Goal: Book appointment/travel/reservation

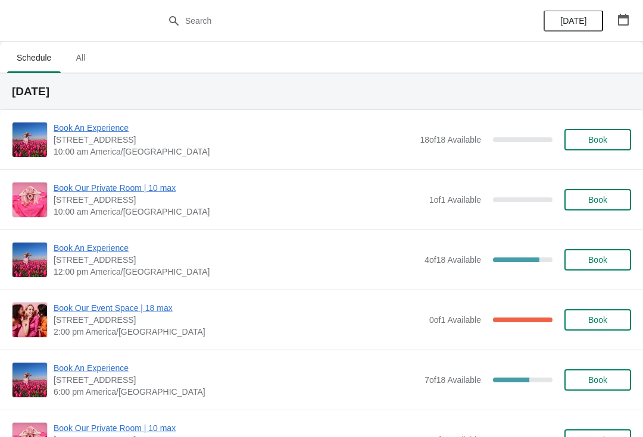
click at [111, 248] on span "Book An Experience" at bounding box center [236, 248] width 365 height 12
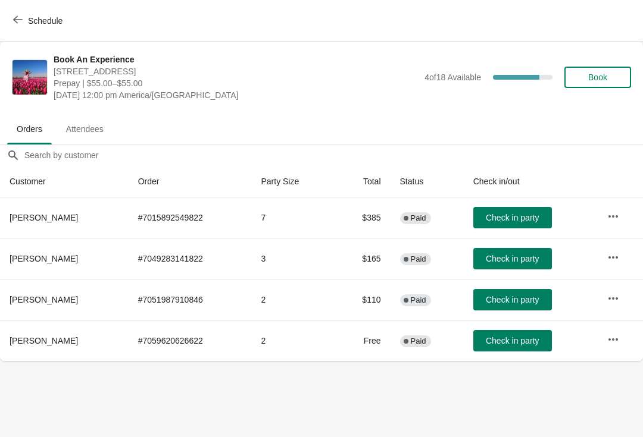
click at [49, 24] on span "Schedule" at bounding box center [45, 21] width 35 height 10
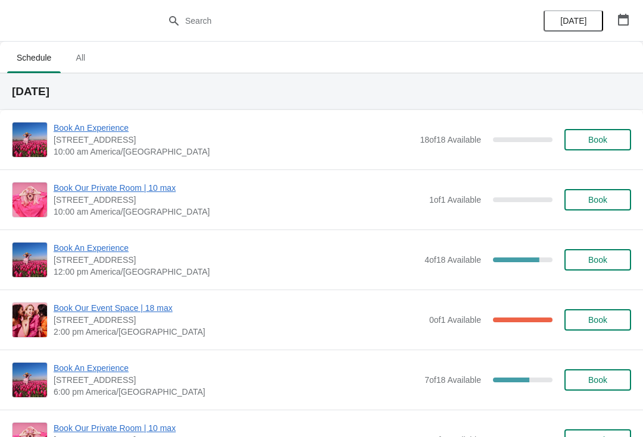
click at [126, 249] on span "Book An Experience" at bounding box center [236, 248] width 365 height 12
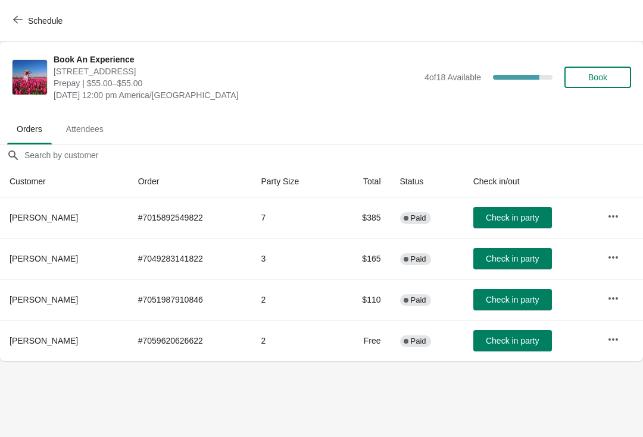
click at [623, 342] on button "button" at bounding box center [612, 339] width 21 height 21
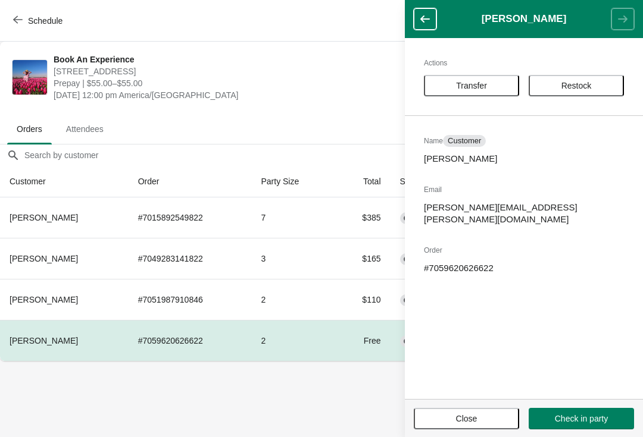
click at [473, 86] on span "Transfer" at bounding box center [471, 86] width 31 height 10
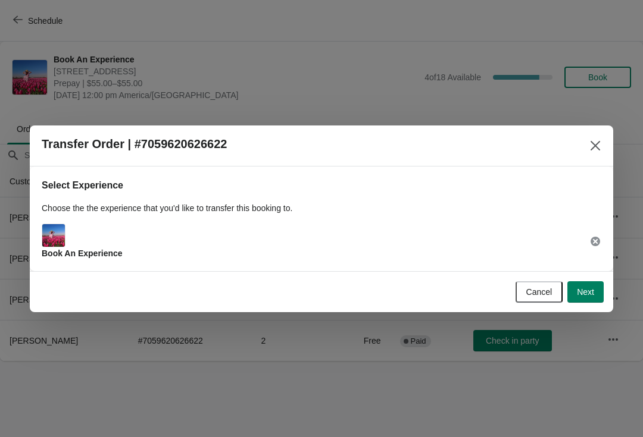
click at [589, 295] on span "Next" at bounding box center [585, 292] width 17 height 10
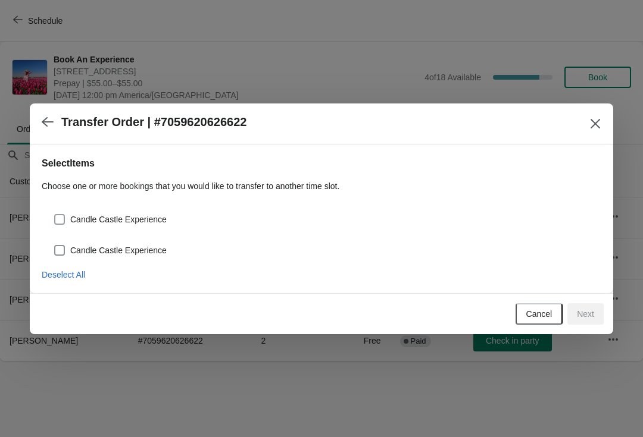
click at [85, 221] on span "Candle Castle Experience" at bounding box center [118, 220] width 96 height 12
click at [55, 215] on input "Candle Castle Experience" at bounding box center [54, 214] width 1 height 1
checkbox input "true"
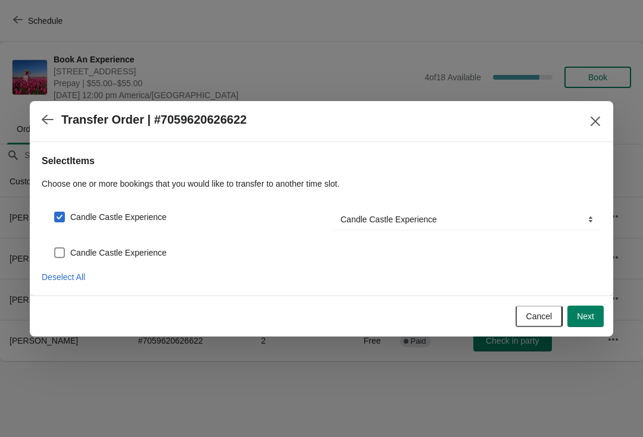
click at [70, 249] on span "Candle Castle Experience" at bounding box center [118, 253] width 96 height 12
click at [55, 248] on input "Candle Castle Experience" at bounding box center [54, 248] width 1 height 1
checkbox input "true"
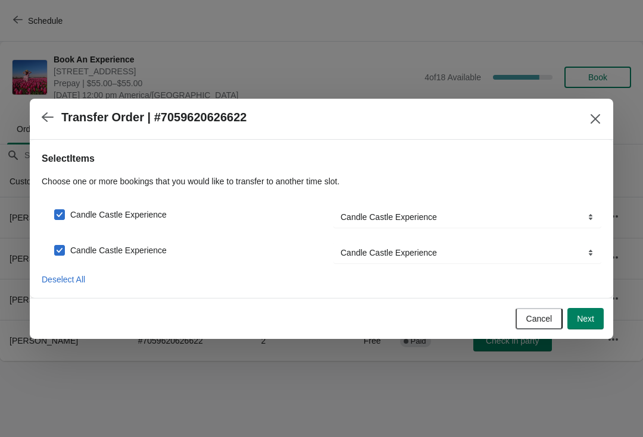
click at [589, 316] on span "Next" at bounding box center [585, 319] width 17 height 10
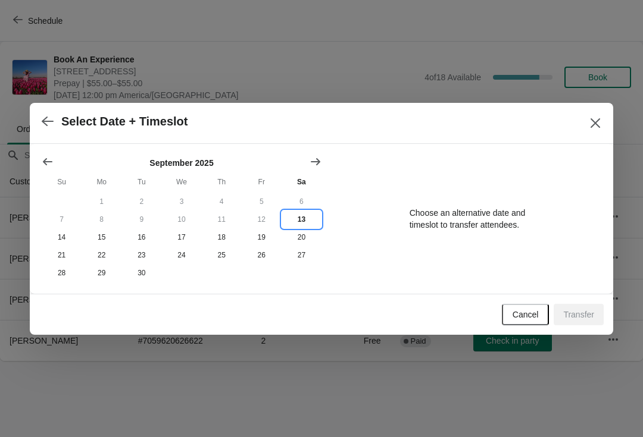
click at [304, 216] on button "13" at bounding box center [302, 220] width 40 height 18
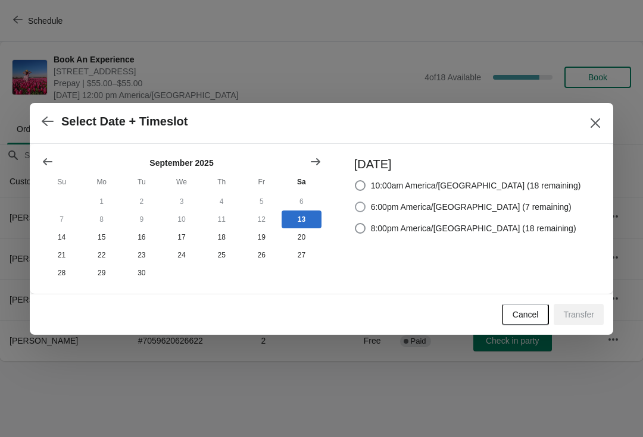
click at [436, 203] on span "6:00pm America/[GEOGRAPHIC_DATA] (7 remaining)" at bounding box center [471, 207] width 201 height 12
click at [355, 202] on input "6:00pm America/[GEOGRAPHIC_DATA] (7 remaining)" at bounding box center [355, 202] width 1 height 1
radio input "true"
click at [582, 320] on span "Transfer" at bounding box center [578, 315] width 31 height 10
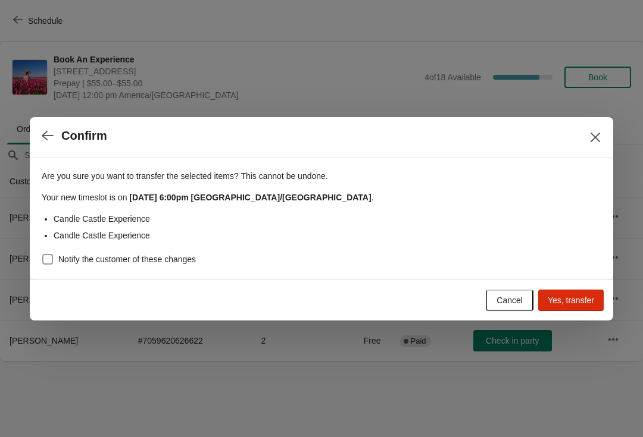
click at [60, 257] on span "Notify the customer of these changes" at bounding box center [126, 260] width 137 height 12
click at [43, 255] on input "Notify the customer of these changes" at bounding box center [42, 254] width 1 height 1
checkbox input "true"
click at [576, 304] on span "Yes, transfer" at bounding box center [571, 301] width 46 height 10
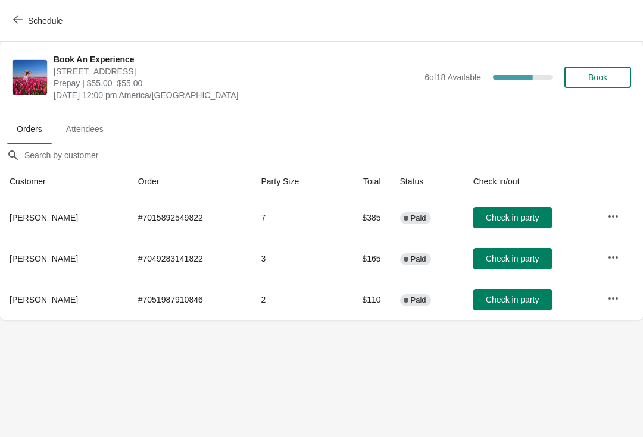
click at [39, 31] on button "Schedule" at bounding box center [39, 20] width 66 height 21
